Goal: Task Accomplishment & Management: Use online tool/utility

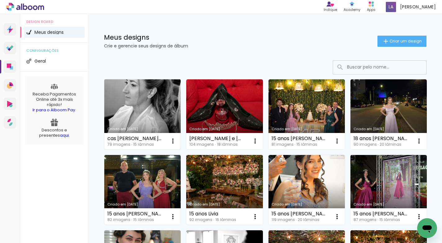
click at [133, 111] on link "Criado em [DATE]" at bounding box center [142, 114] width 76 height 70
